Goal: Task Accomplishment & Management: Manage account settings

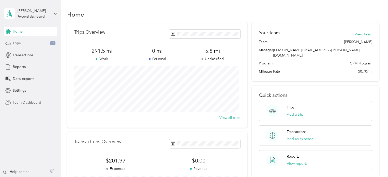
click at [33, 103] on span "Team Dashboard" at bounding box center [27, 102] width 29 height 5
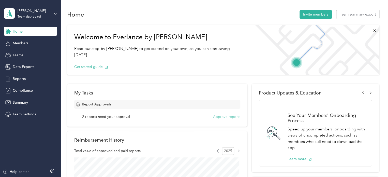
click at [221, 117] on button "Approve reports" at bounding box center [226, 116] width 27 height 5
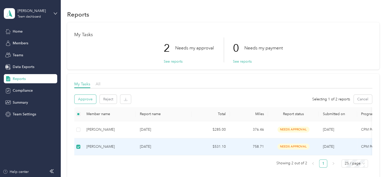
click at [86, 98] on button "Approve" at bounding box center [86, 99] width 22 height 9
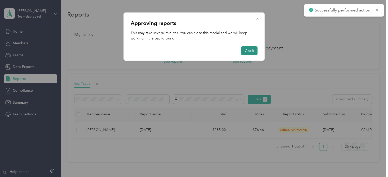
click at [246, 51] on button "Got it" at bounding box center [250, 50] width 16 height 9
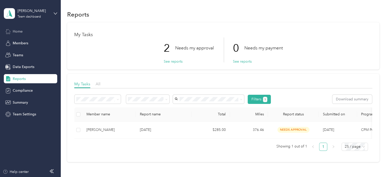
click at [19, 31] on span "Home" at bounding box center [18, 31] width 10 height 5
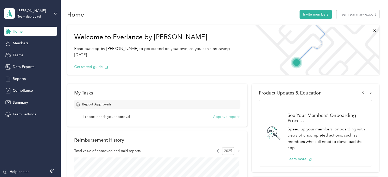
click at [227, 115] on button "Approve reports" at bounding box center [226, 116] width 27 height 5
